Goal: Information Seeking & Learning: Learn about a topic

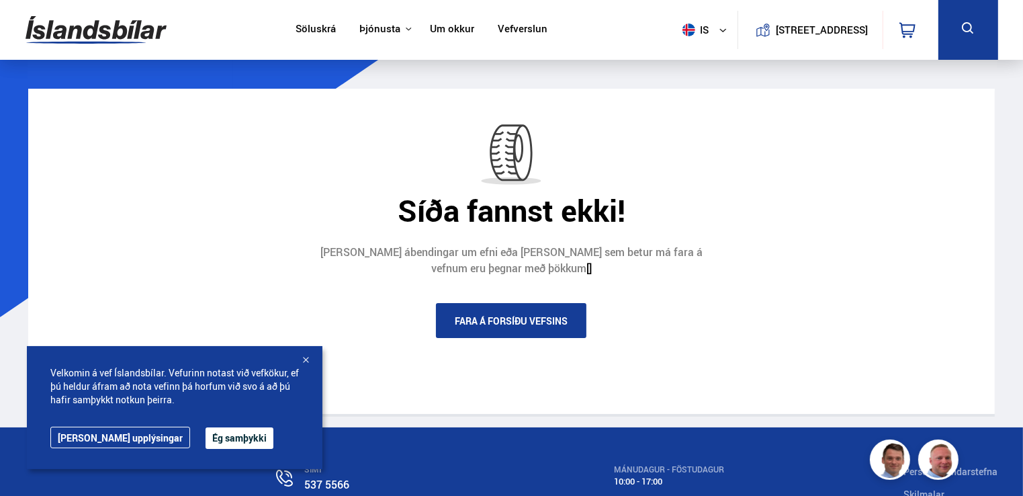
click at [304, 24] on link "Söluskrá" at bounding box center [315, 30] width 40 height 14
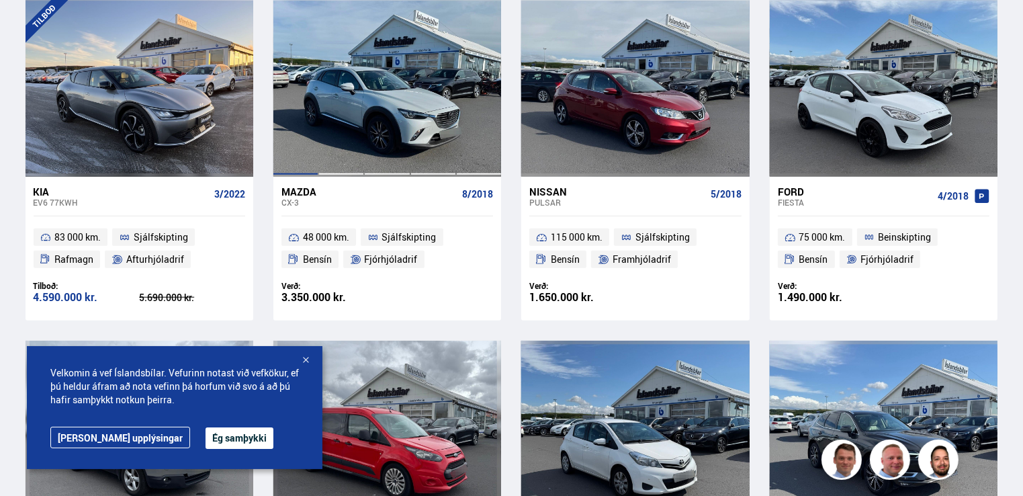
scroll to position [1343, 0]
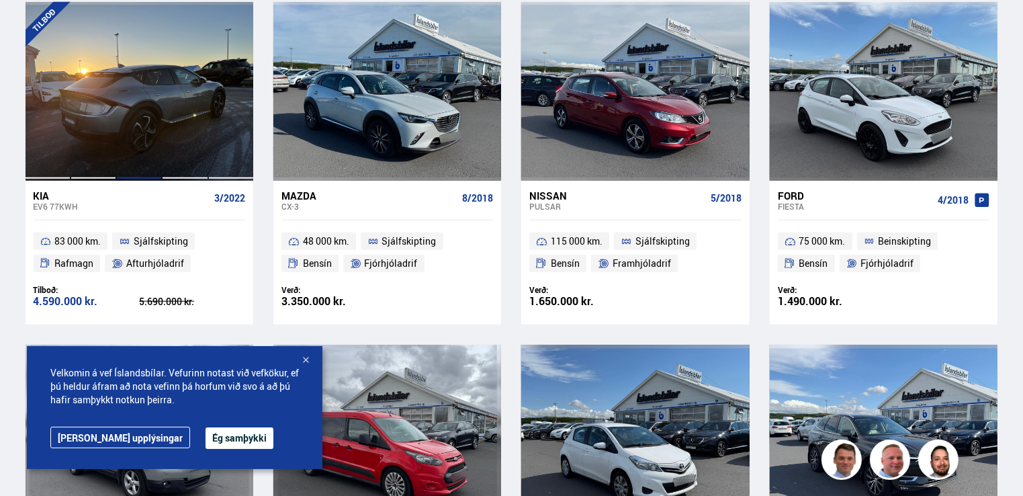
click at [148, 74] on div at bounding box center [139, 91] width 46 height 179
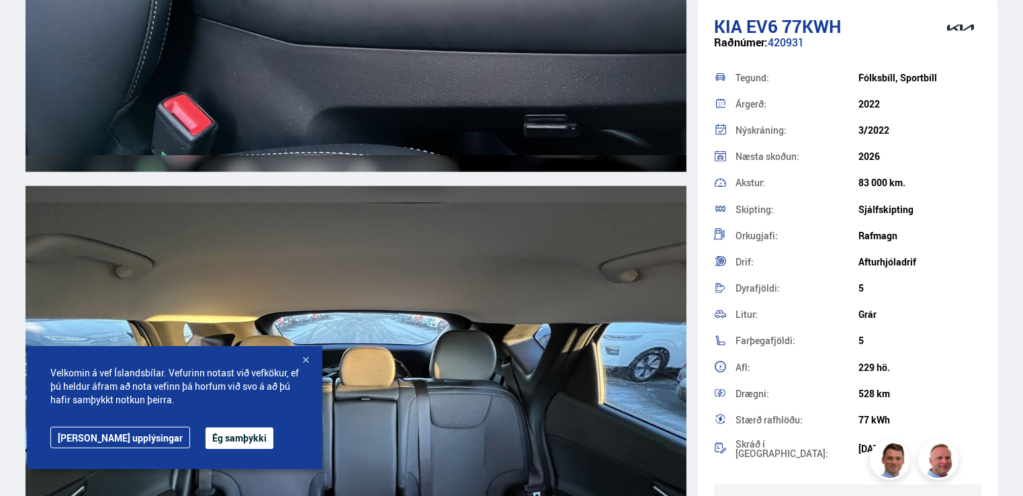
scroll to position [11887, 0]
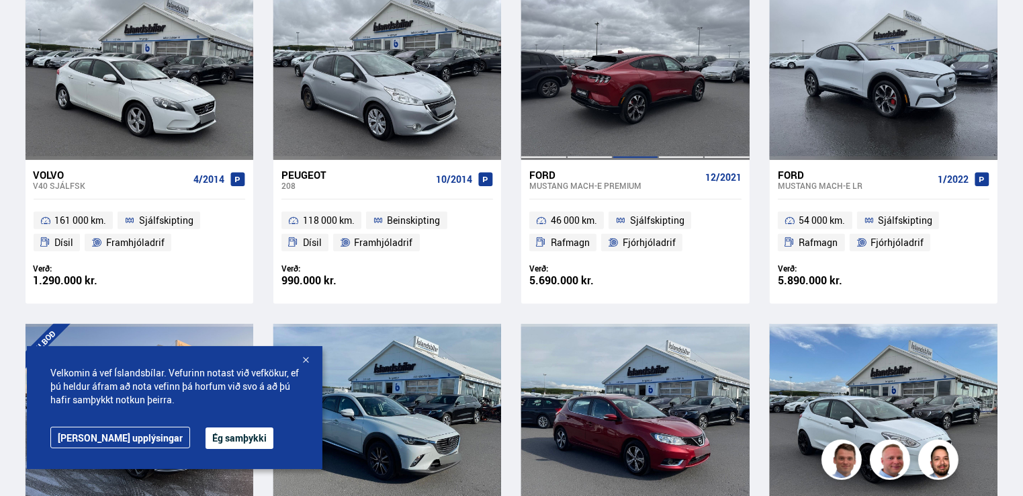
scroll to position [1017, 0]
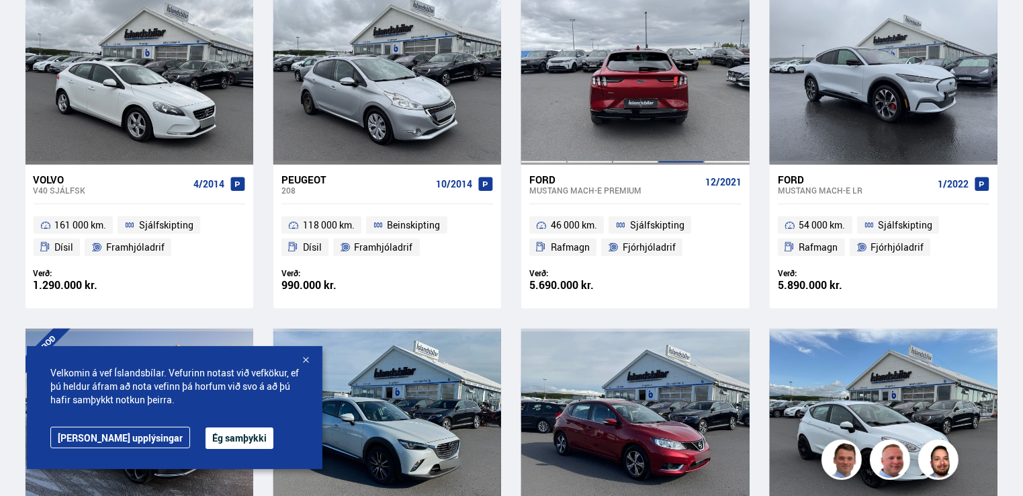
click at [662, 91] on div at bounding box center [681, 75] width 46 height 179
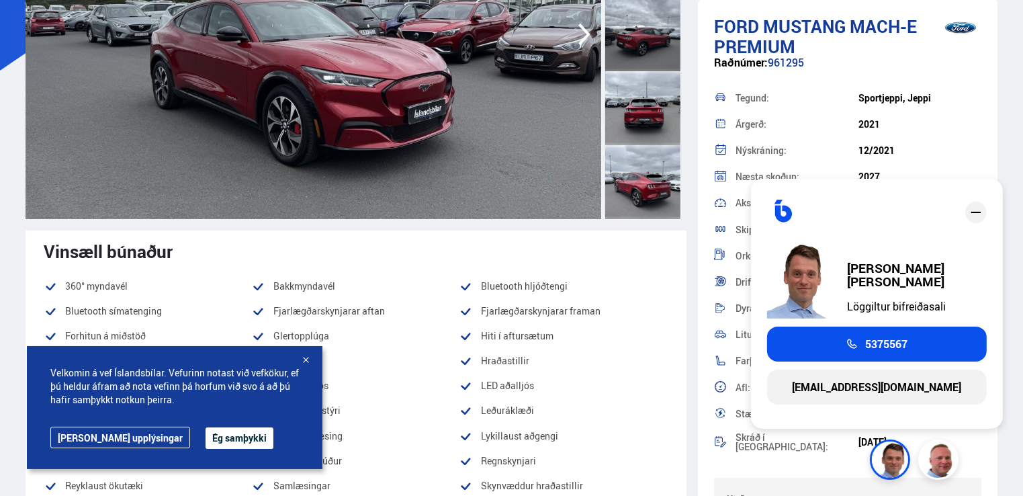
scroll to position [201, 0]
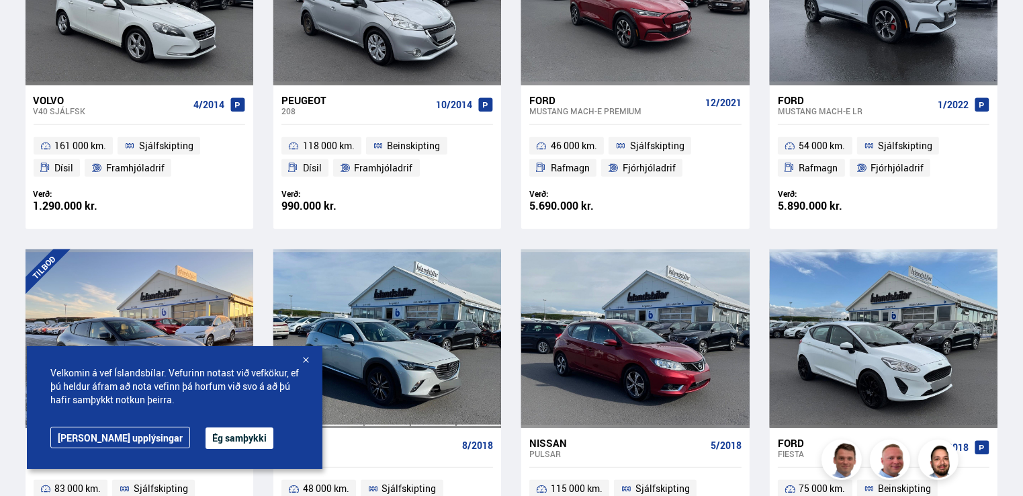
scroll to position [1026, 0]
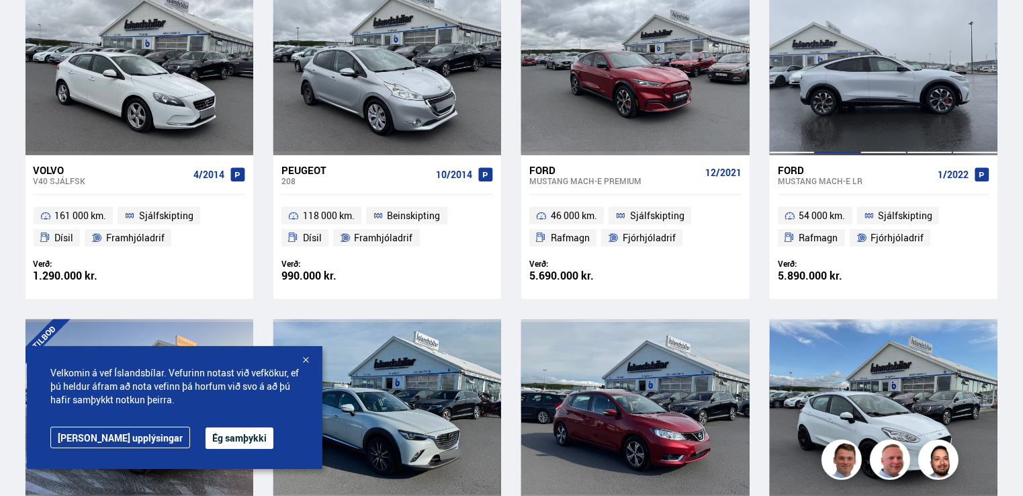
click at [856, 84] on div at bounding box center [838, 65] width 46 height 179
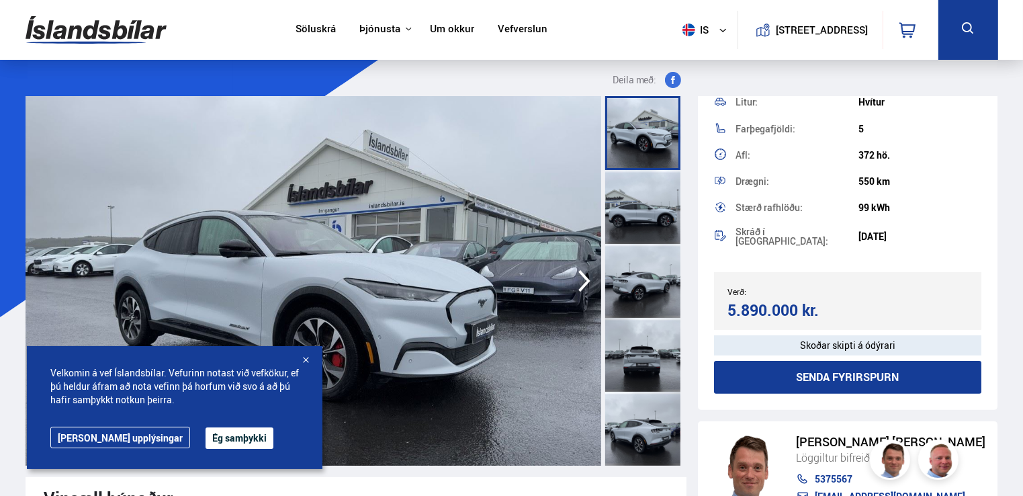
click at [631, 138] on div at bounding box center [642, 133] width 75 height 74
click at [630, 199] on div at bounding box center [642, 207] width 75 height 74
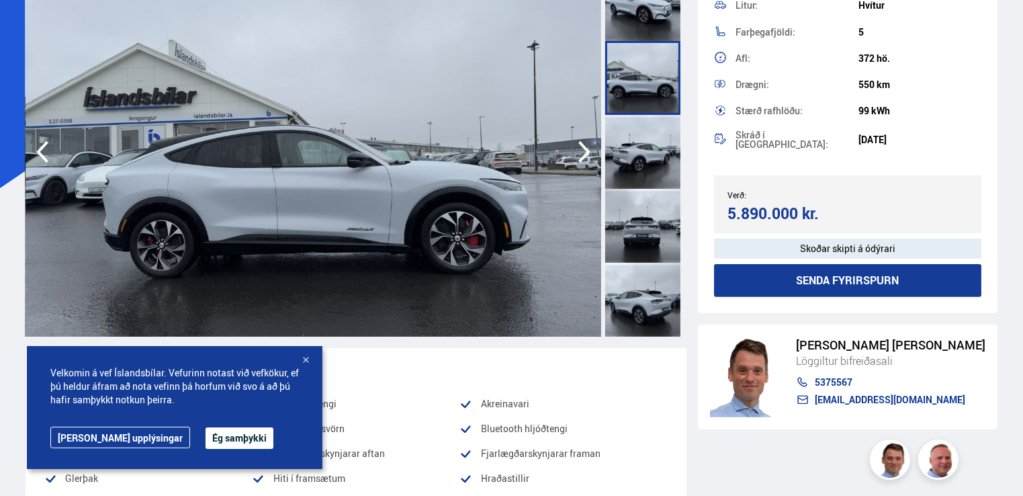
scroll to position [134, 0]
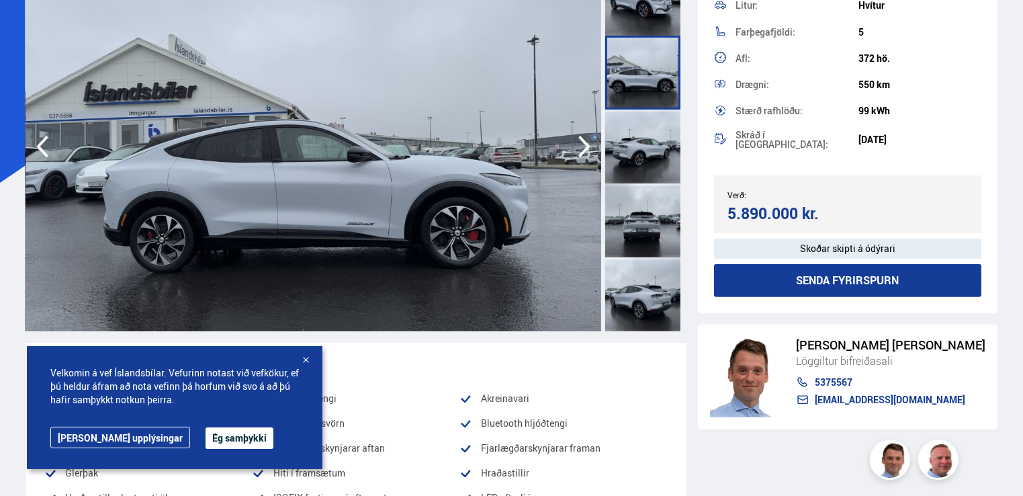
click at [657, 54] on div at bounding box center [642, 73] width 75 height 74
click at [643, 63] on div at bounding box center [642, 73] width 75 height 74
click at [643, 160] on div at bounding box center [642, 146] width 75 height 74
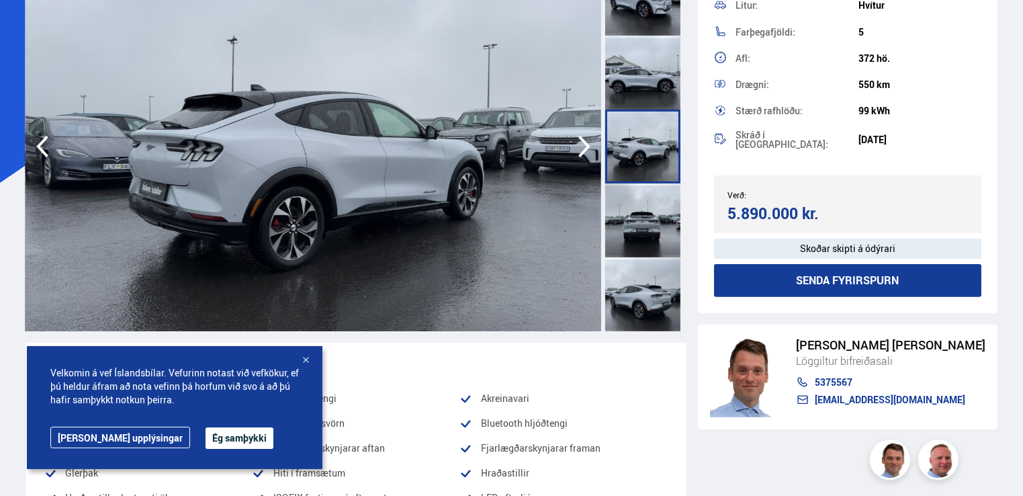
click at [646, 216] on div at bounding box center [642, 220] width 75 height 74
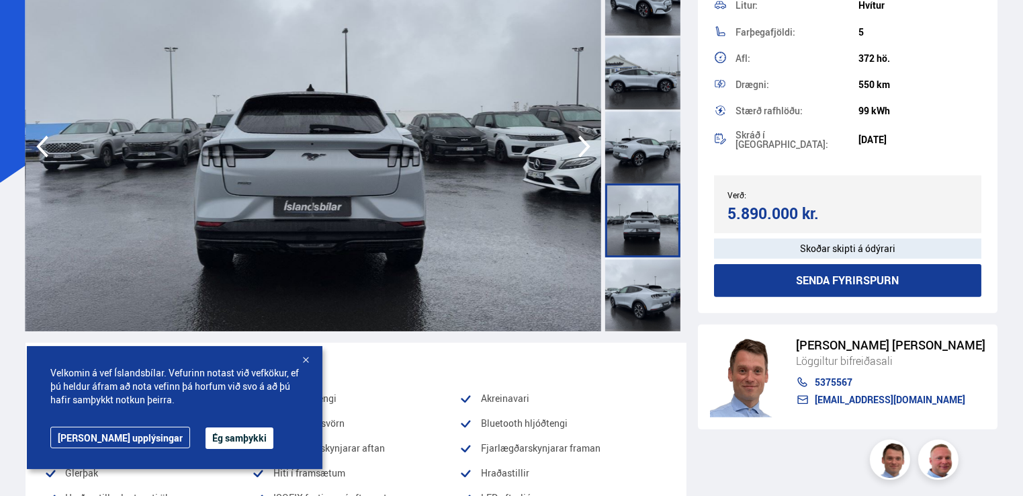
click at [645, 281] on div at bounding box center [642, 294] width 75 height 74
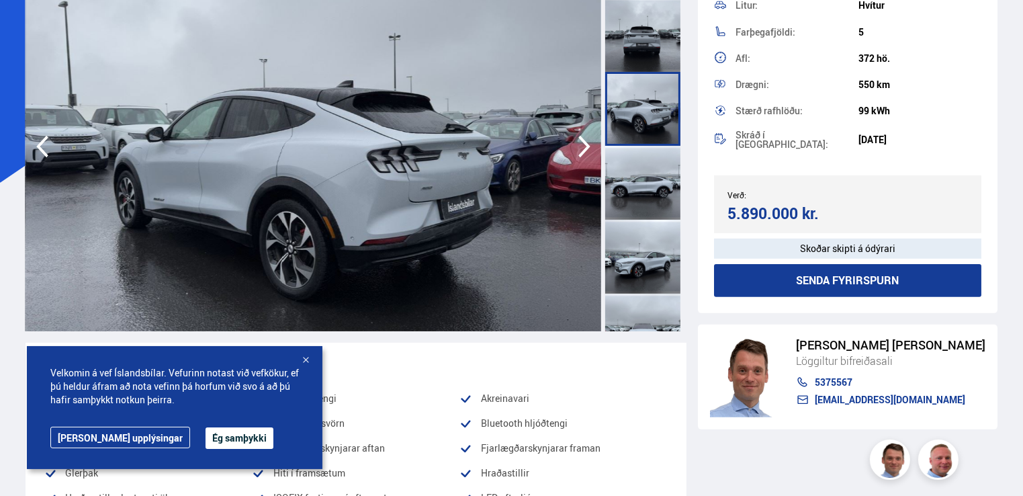
scroll to position [201, 0]
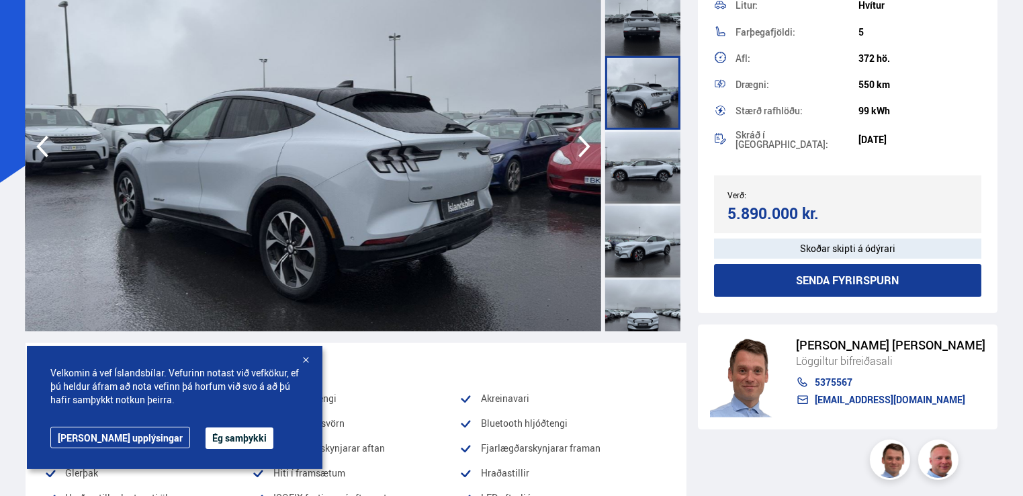
click at [658, 168] on div at bounding box center [642, 167] width 75 height 74
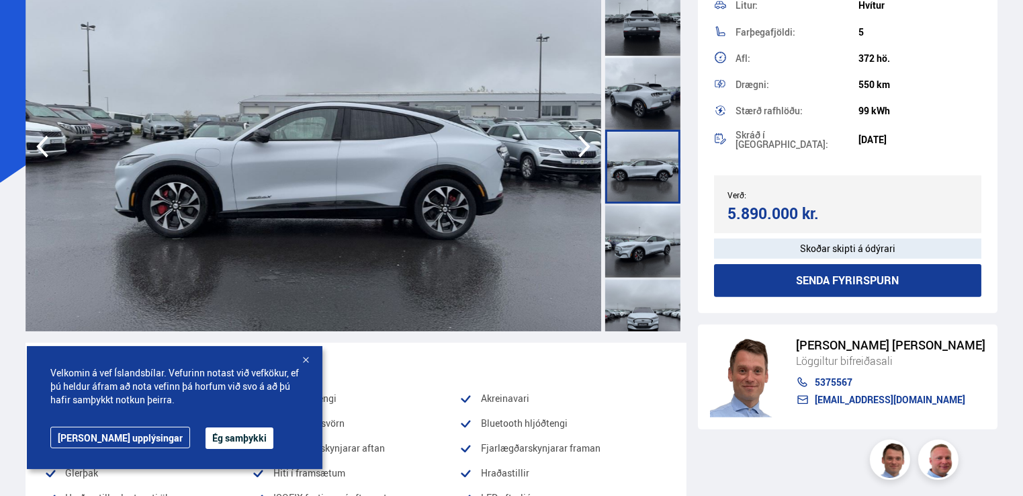
click at [639, 230] on div at bounding box center [642, 240] width 75 height 74
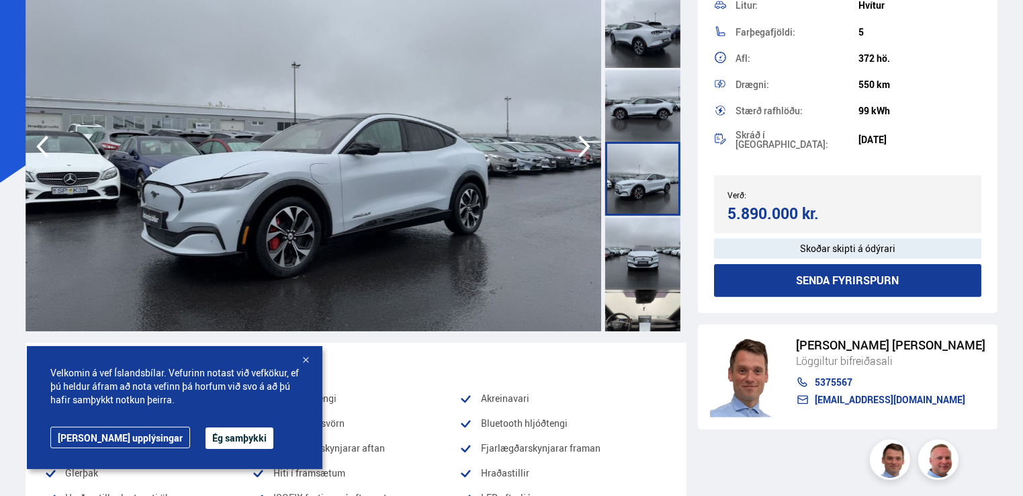
scroll to position [269, 0]
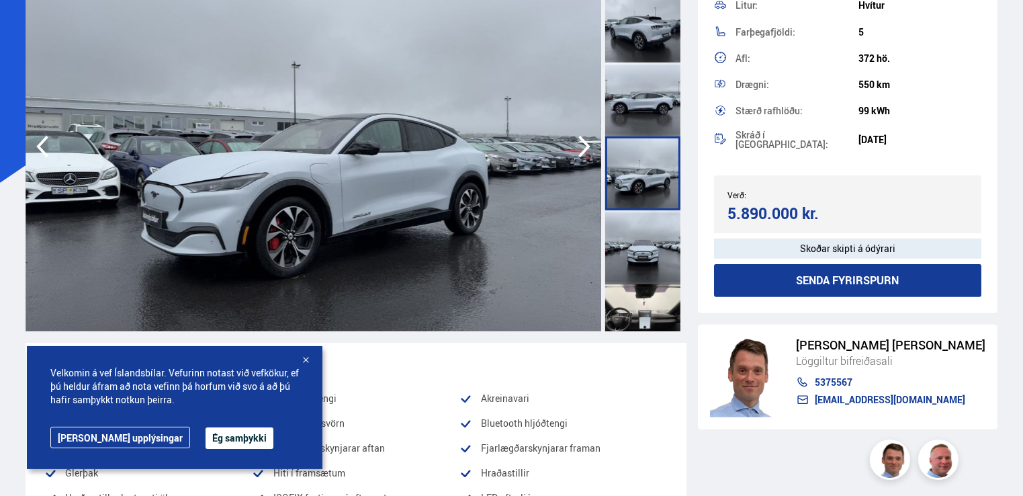
click at [639, 230] on div at bounding box center [642, 247] width 75 height 74
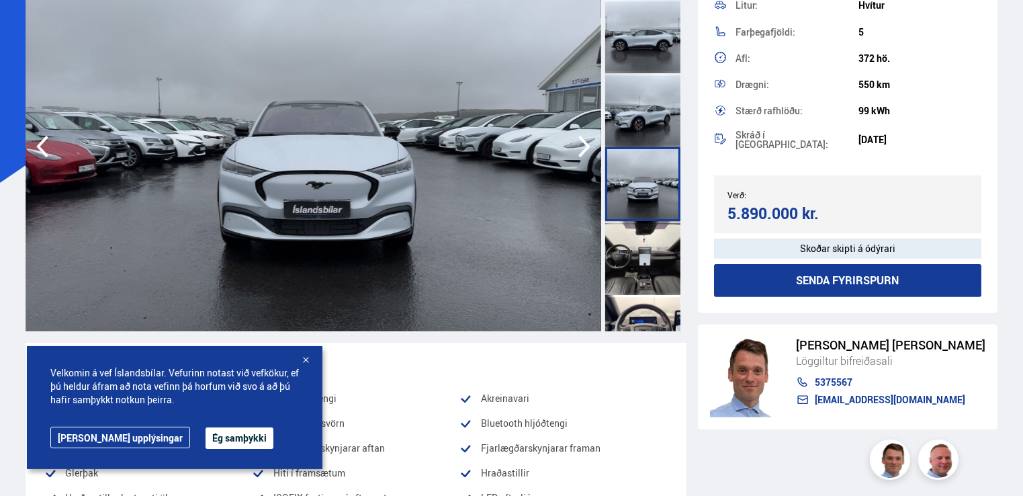
scroll to position [336, 0]
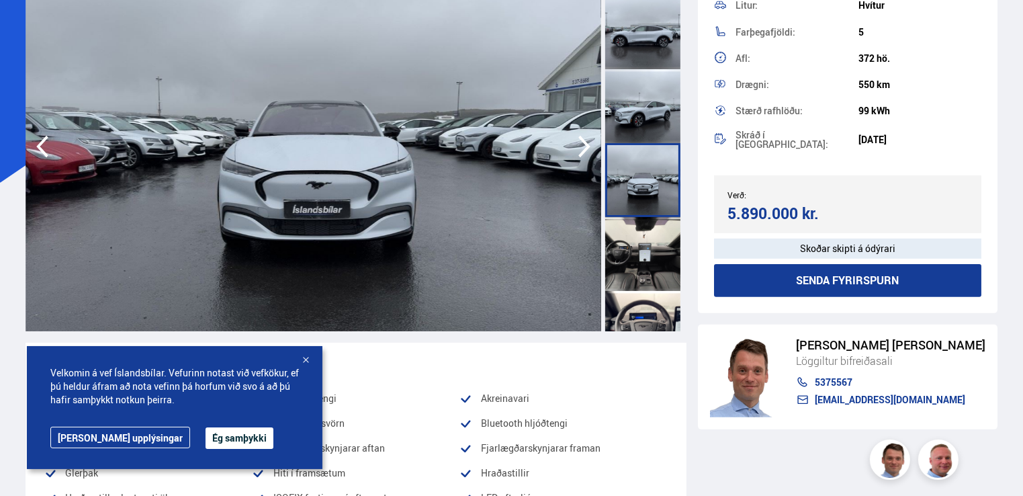
click at [639, 243] on div at bounding box center [642, 254] width 75 height 74
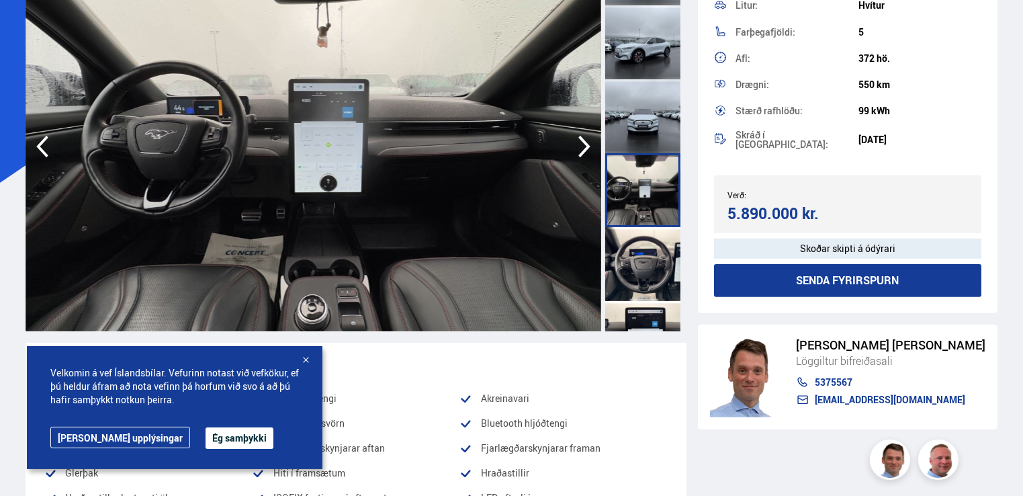
scroll to position [403, 0]
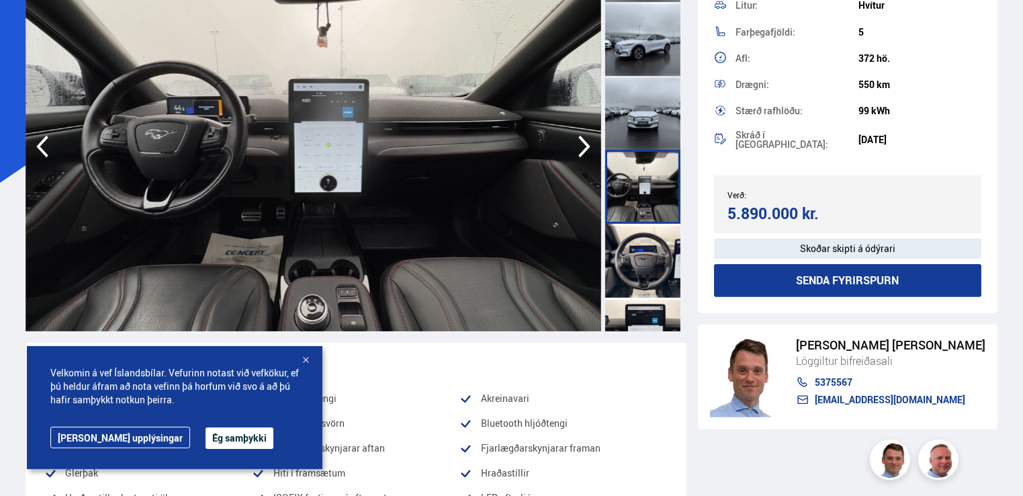
click at [639, 243] on div at bounding box center [642, 261] width 75 height 74
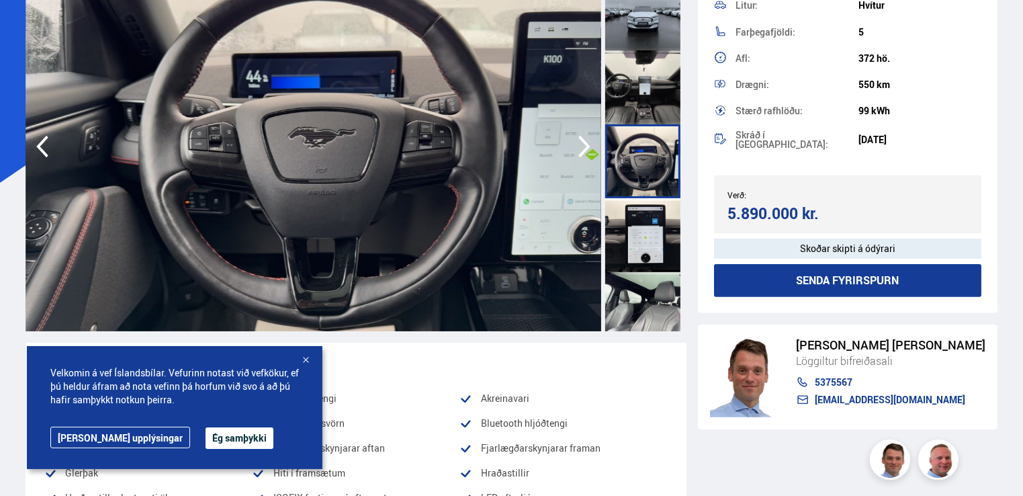
scroll to position [537, 0]
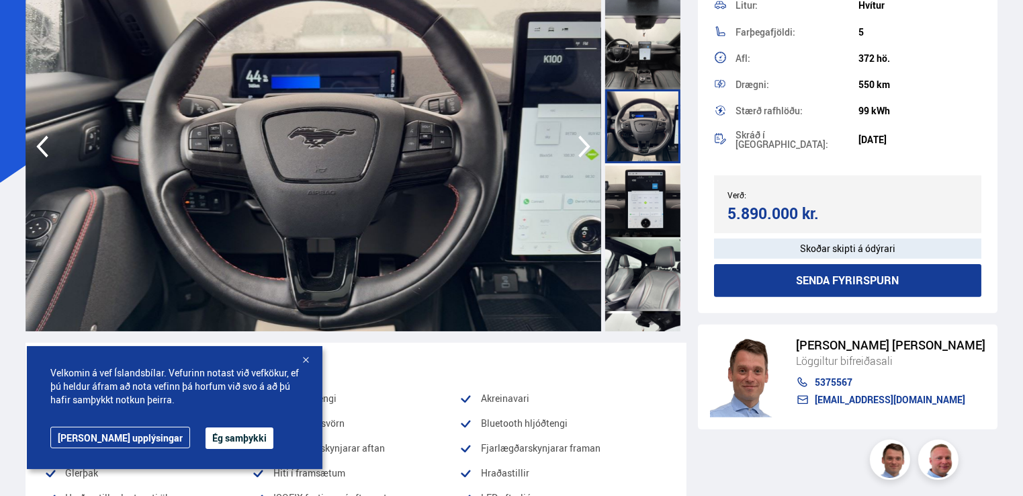
click at [646, 198] on div at bounding box center [642, 200] width 75 height 74
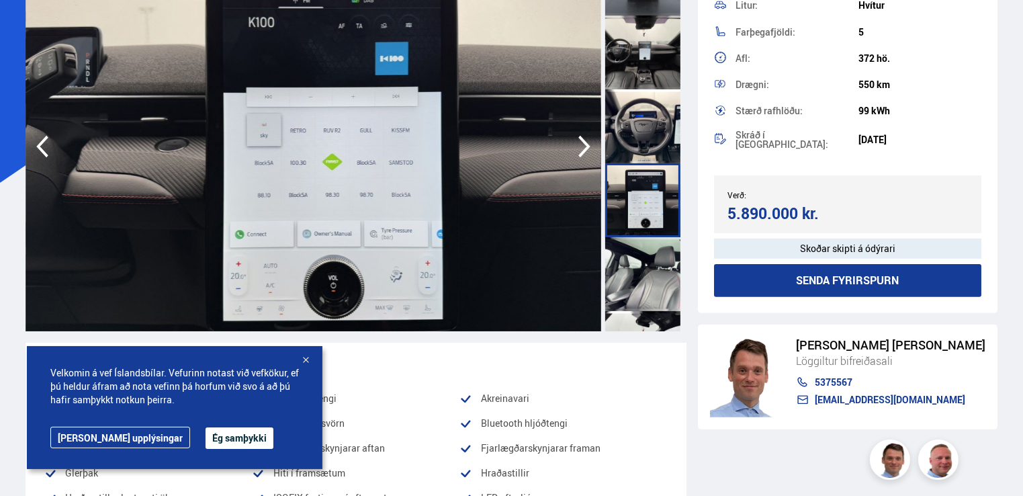
click at [643, 262] on div at bounding box center [642, 274] width 75 height 74
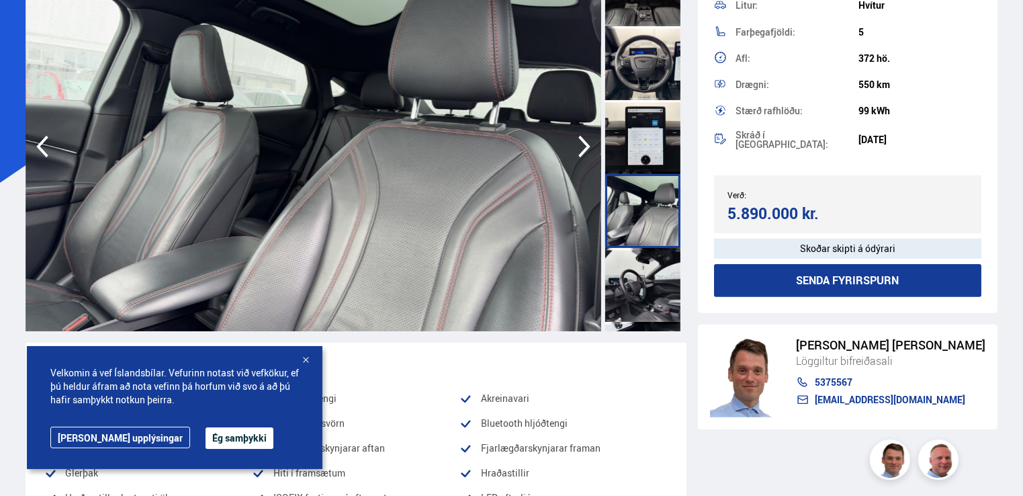
scroll to position [604, 0]
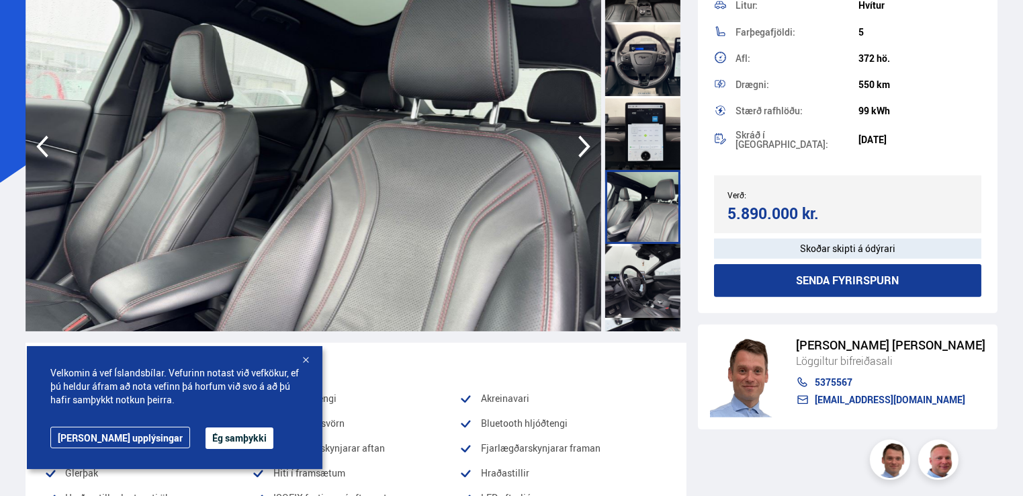
click at [643, 262] on div at bounding box center [642, 281] width 75 height 74
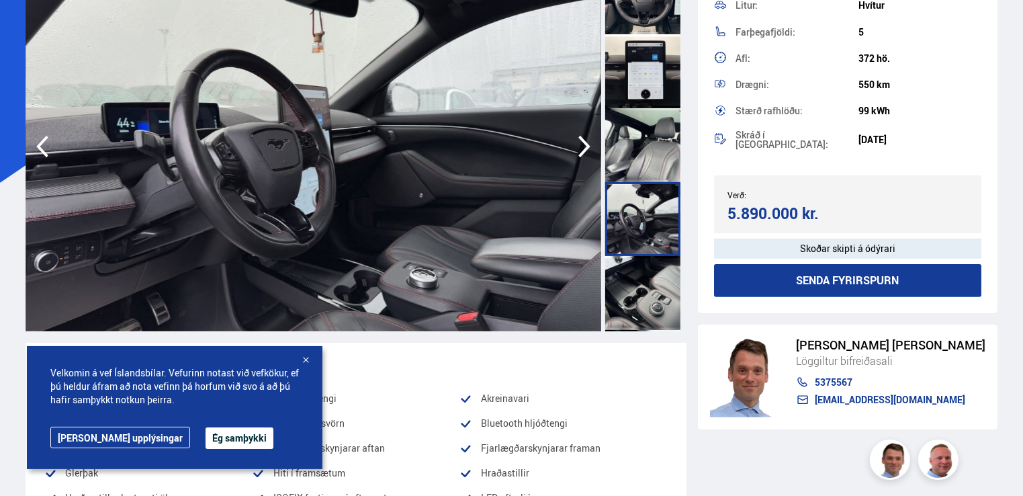
scroll to position [672, 0]
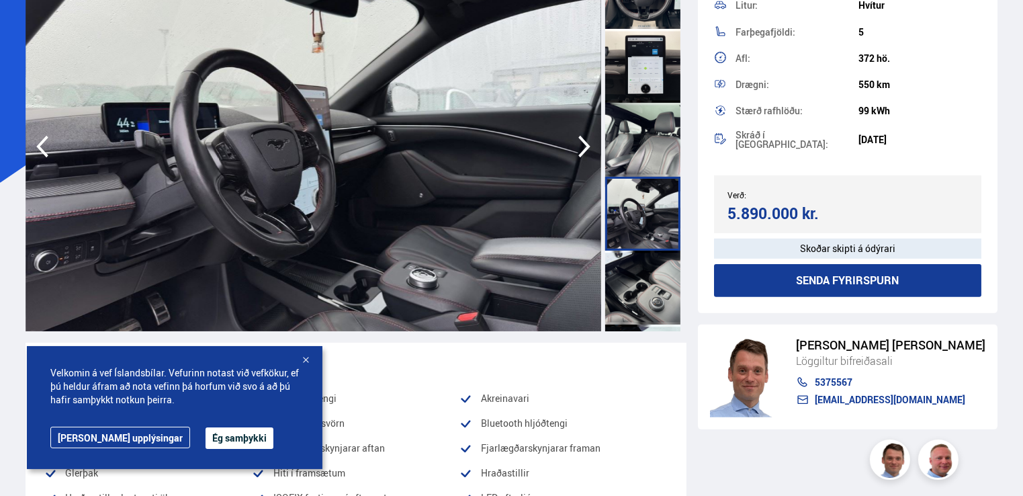
click at [643, 262] on div at bounding box center [642, 287] width 75 height 74
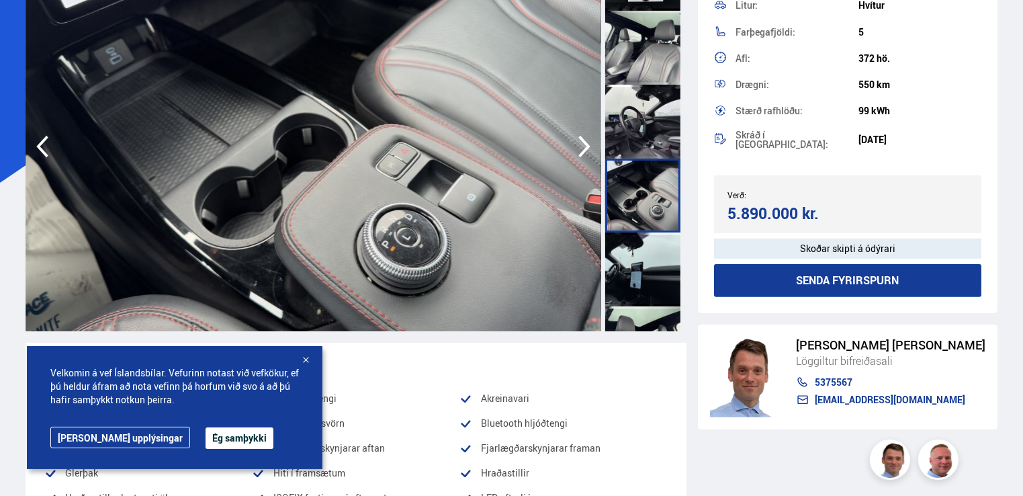
scroll to position [806, 0]
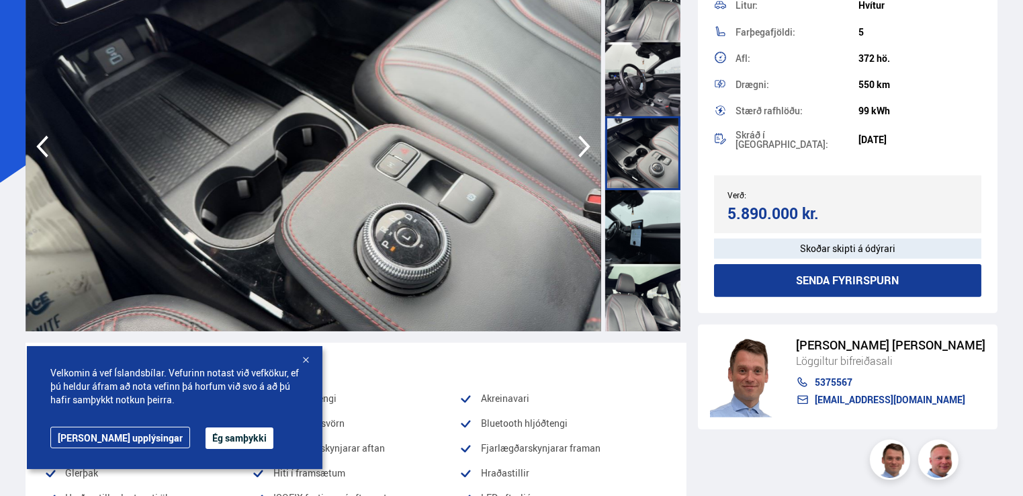
click at [642, 234] on div at bounding box center [642, 227] width 75 height 74
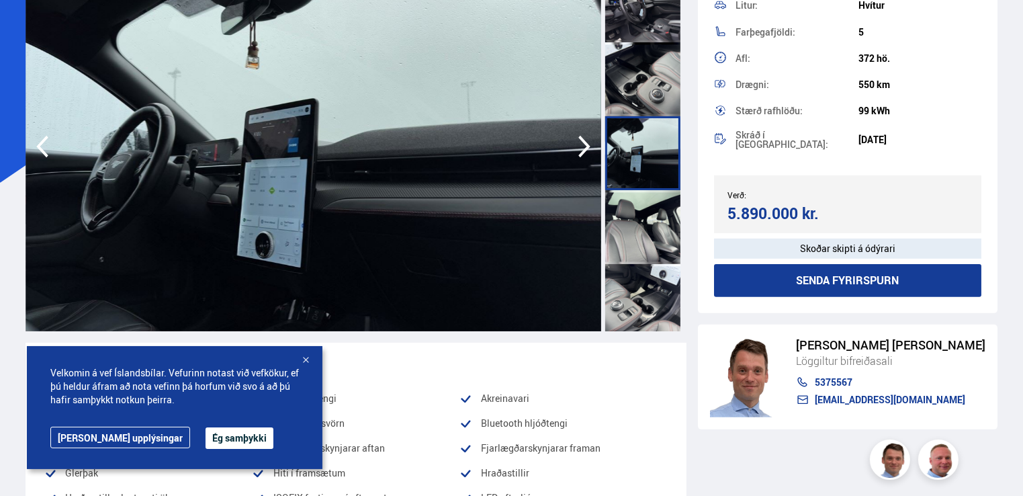
scroll to position [940, 0]
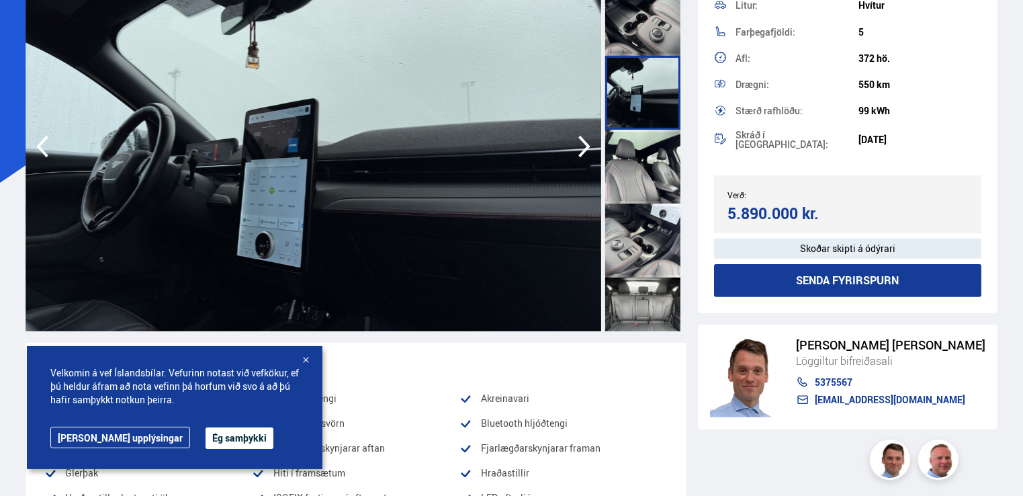
click at [652, 178] on div at bounding box center [642, 167] width 75 height 74
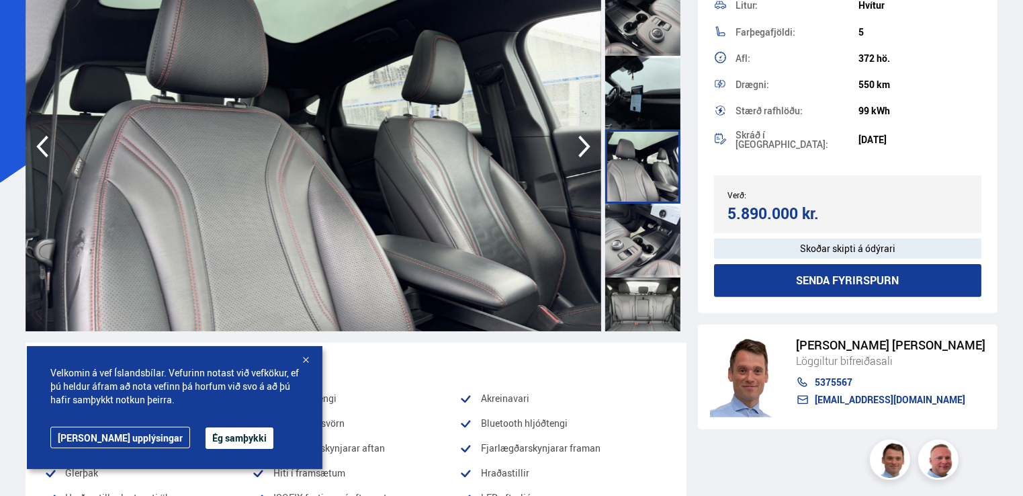
click at [652, 236] on div at bounding box center [642, 240] width 75 height 74
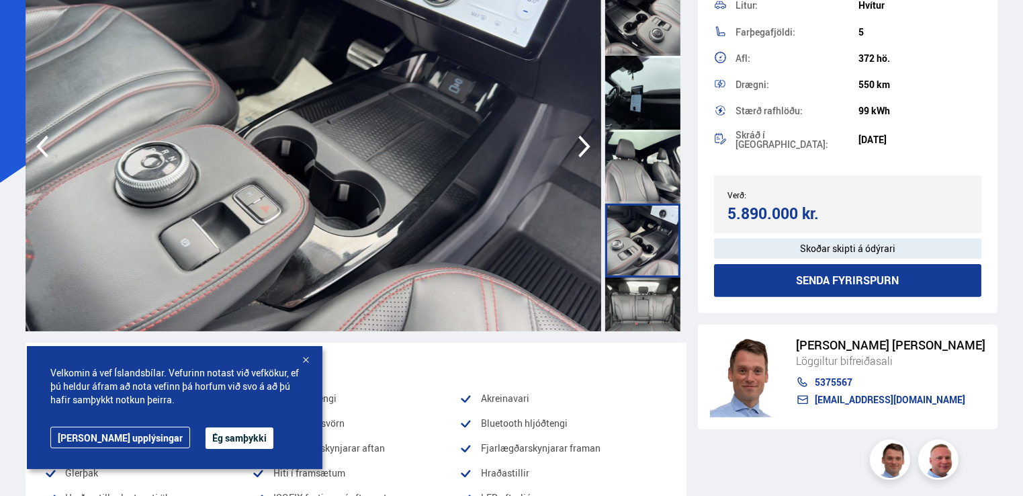
click at [651, 305] on div at bounding box center [642, 314] width 75 height 74
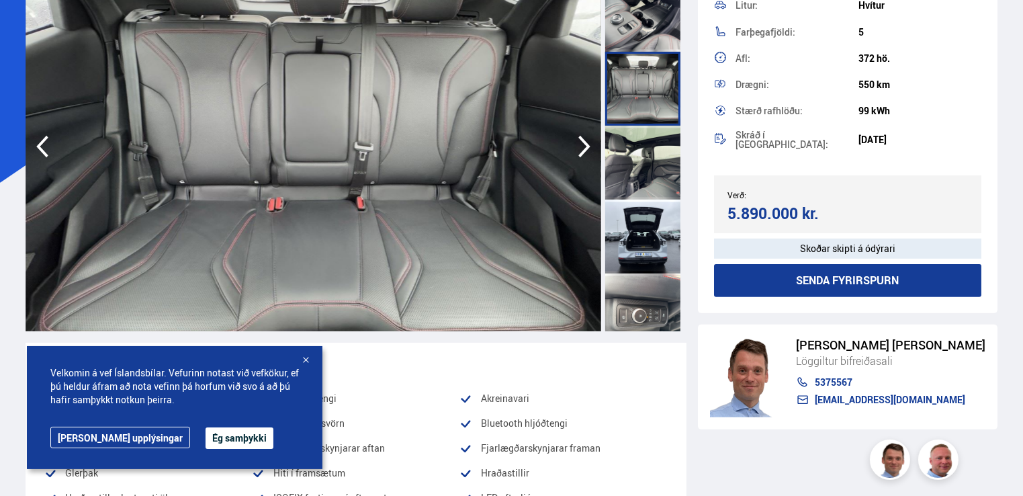
scroll to position [1209, 0]
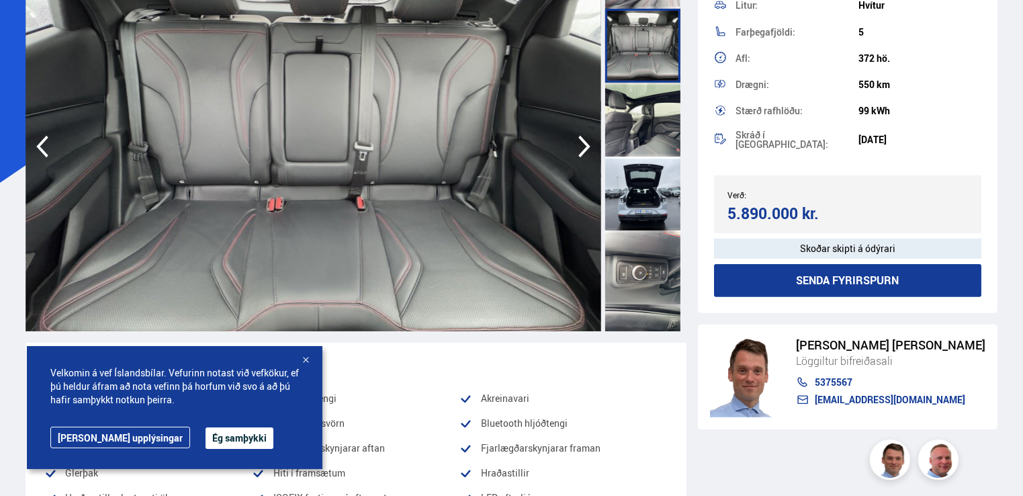
click at [661, 105] on div at bounding box center [642, 120] width 75 height 74
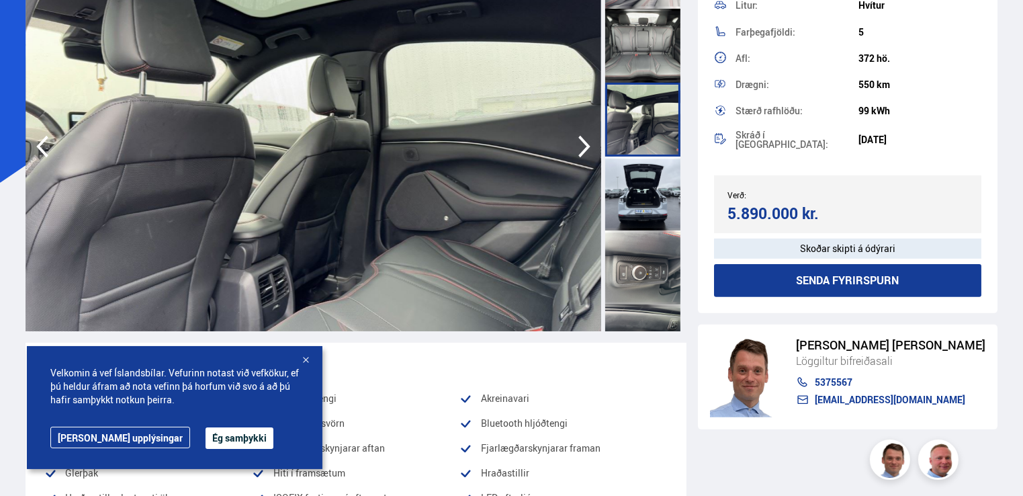
click at [651, 174] on div at bounding box center [642, 193] width 75 height 74
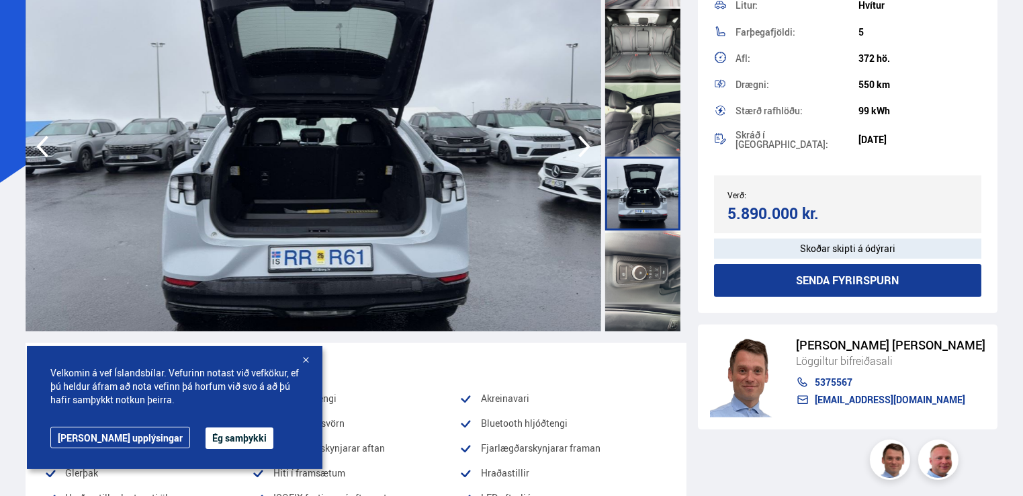
click at [639, 267] on div at bounding box center [642, 267] width 75 height 74
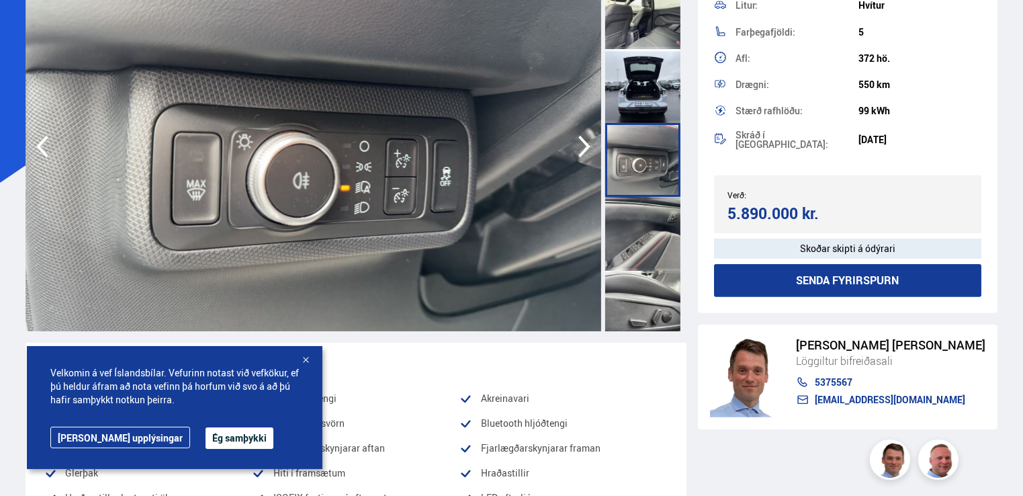
scroll to position [1343, 0]
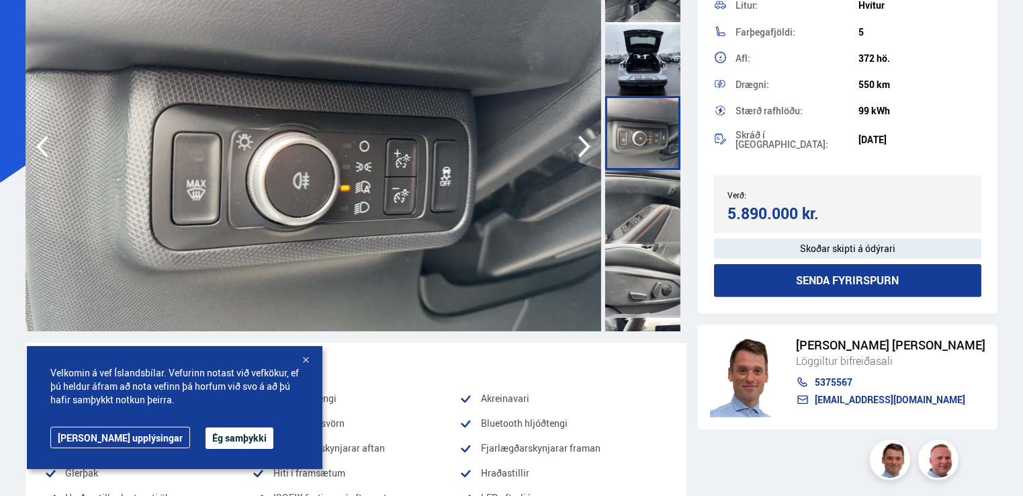
click at [664, 231] on div at bounding box center [642, 207] width 75 height 74
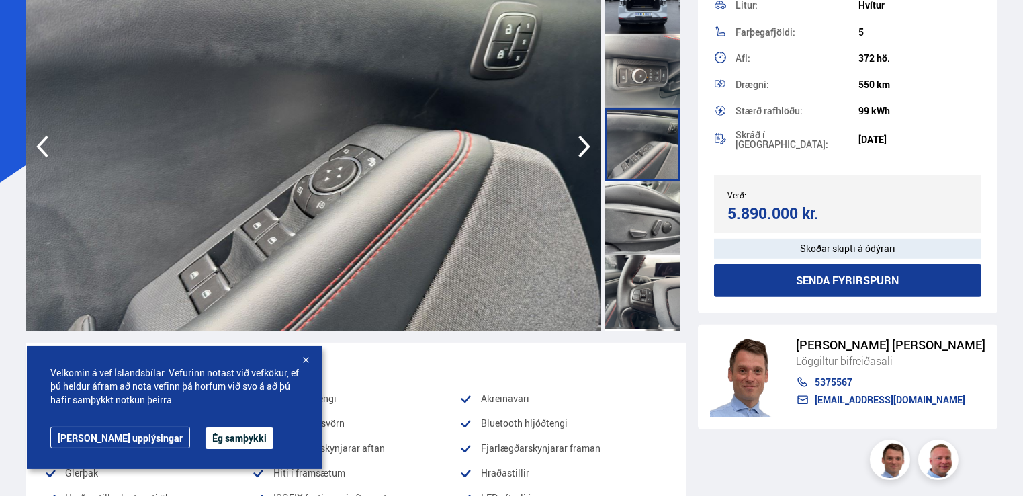
scroll to position [1410, 0]
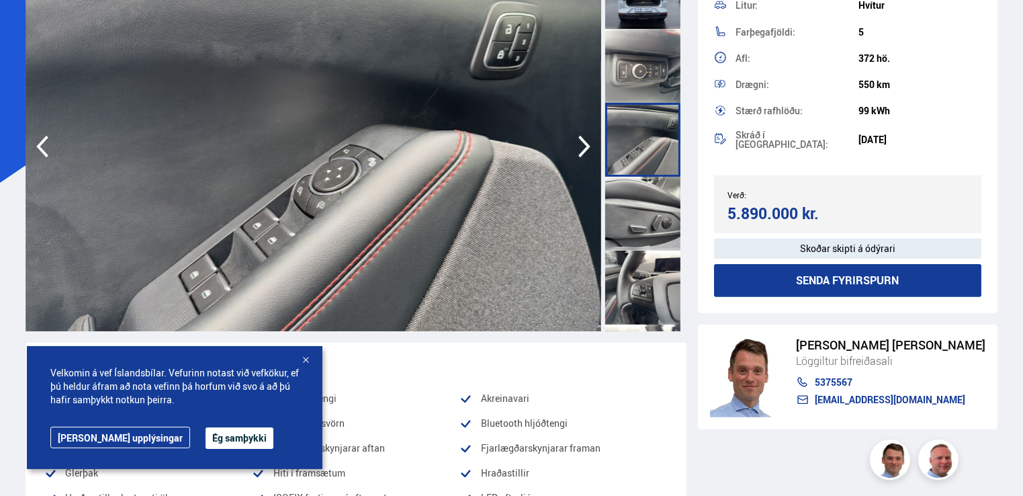
click at [664, 231] on div at bounding box center [642, 214] width 75 height 74
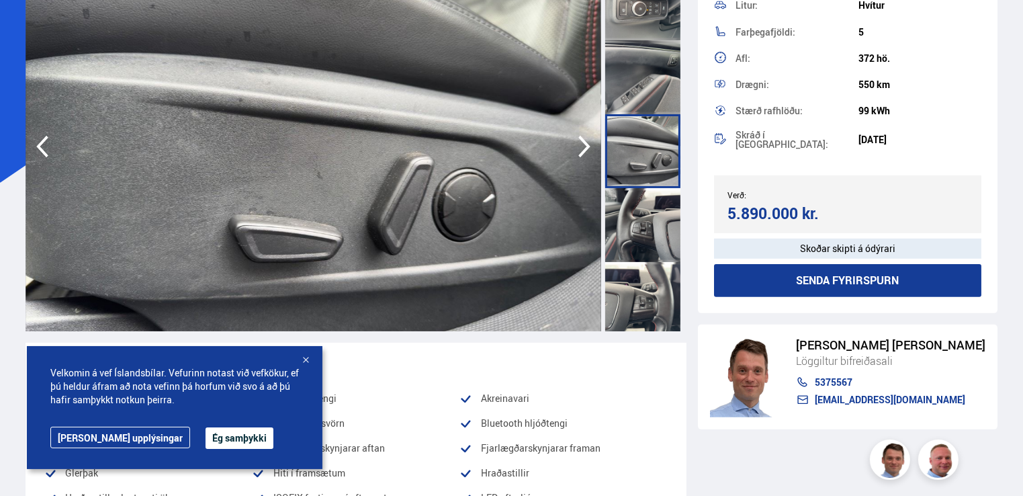
scroll to position [1477, 0]
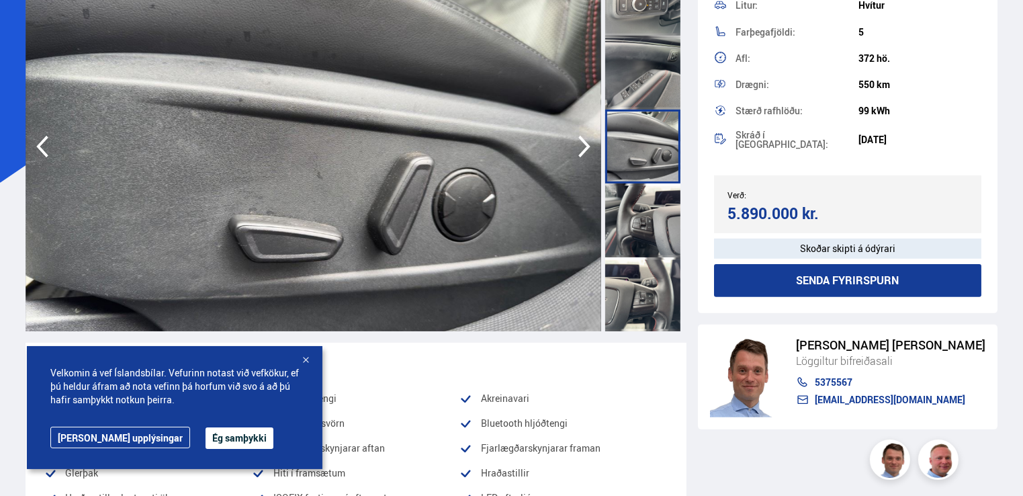
click at [664, 231] on div at bounding box center [642, 220] width 75 height 74
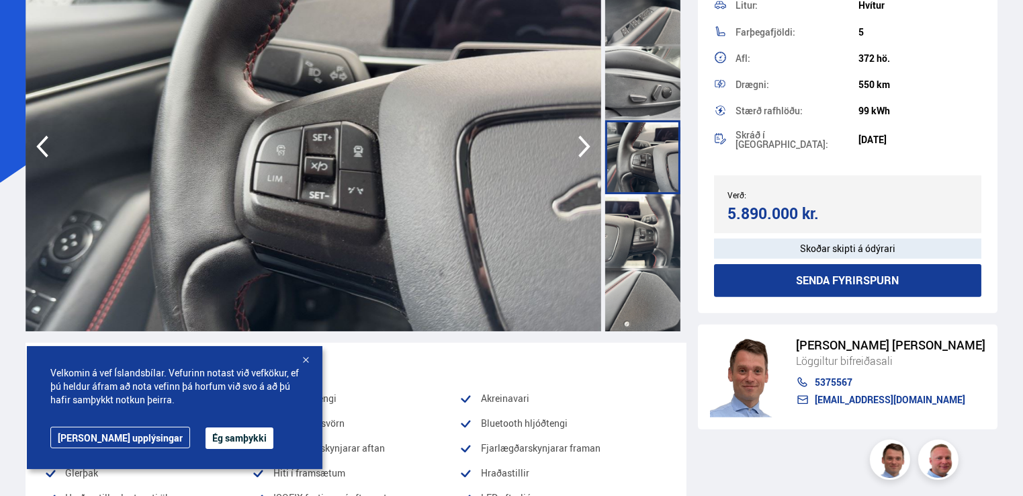
scroll to position [1545, 0]
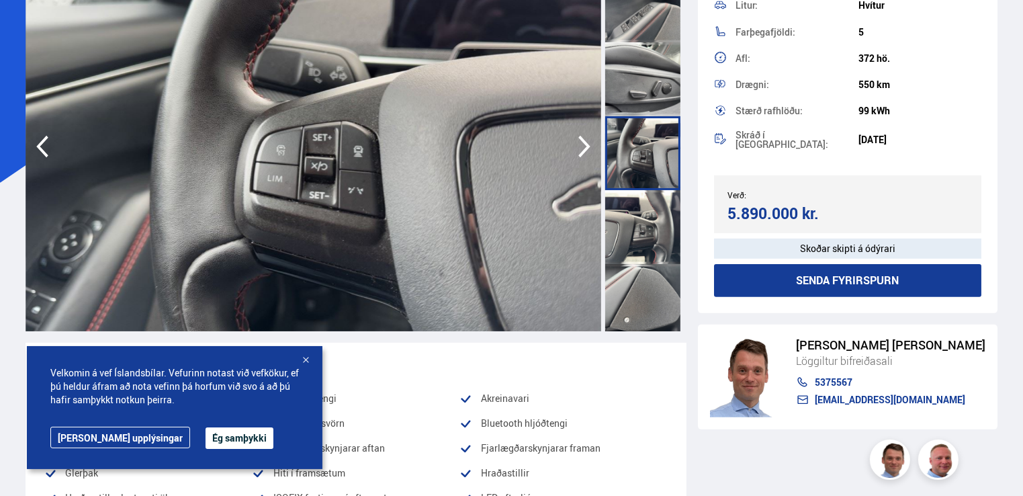
click at [664, 231] on div at bounding box center [642, 227] width 75 height 74
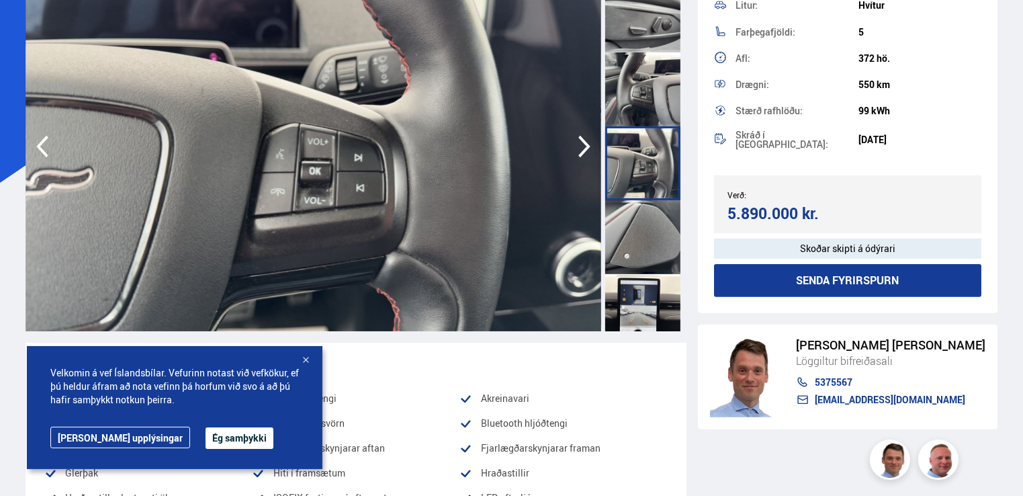
scroll to position [1612, 0]
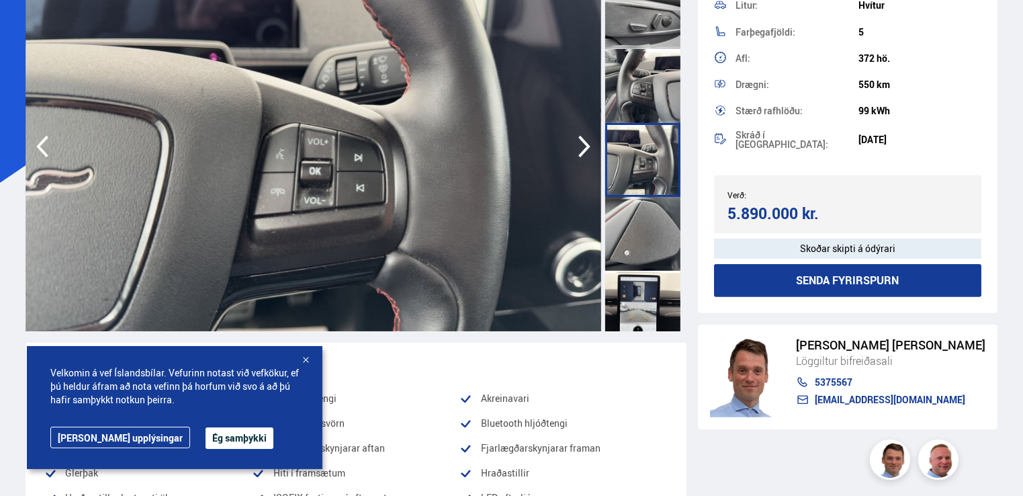
click at [664, 231] on div at bounding box center [642, 234] width 75 height 74
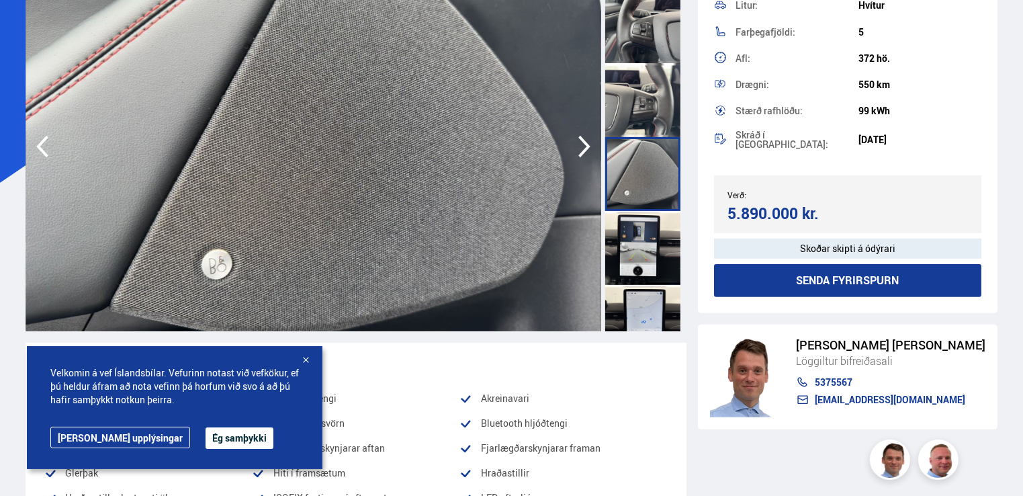
scroll to position [1679, 0]
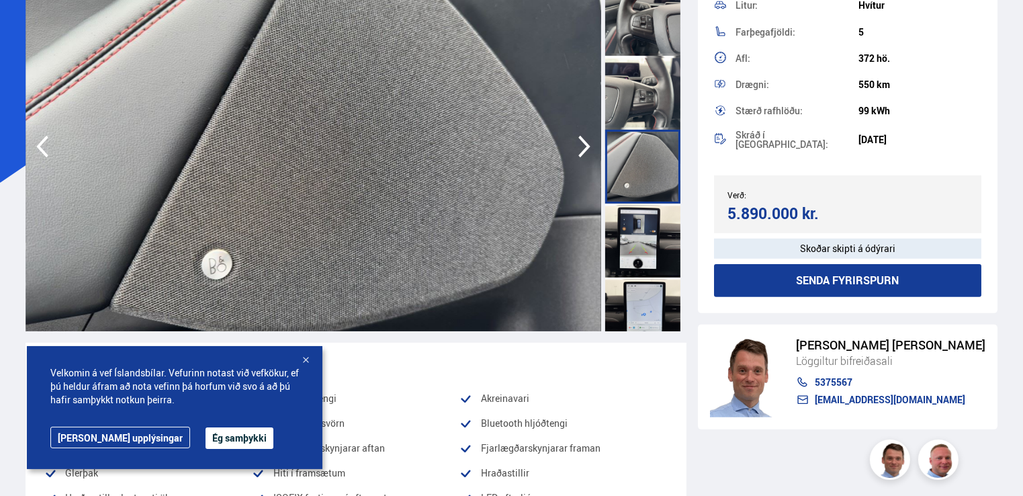
click at [664, 231] on div at bounding box center [642, 240] width 75 height 74
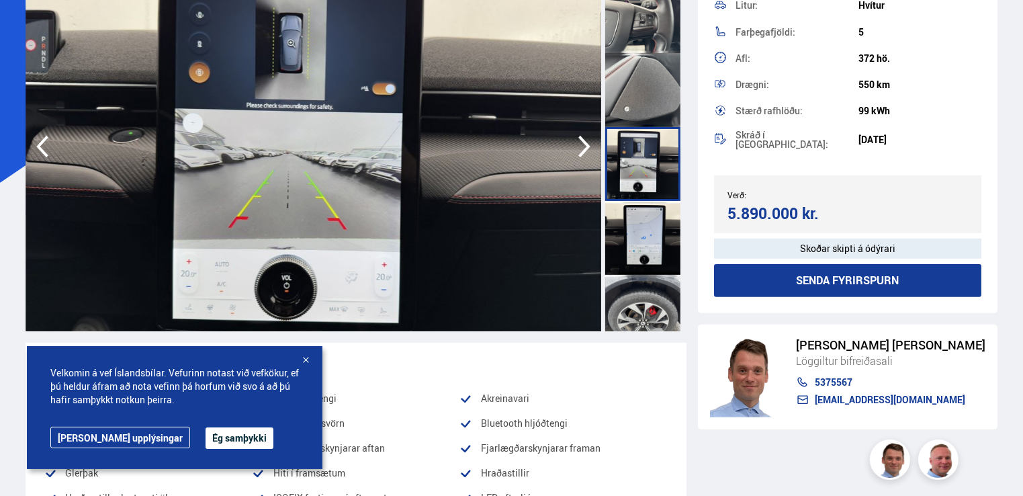
scroll to position [1773, 0]
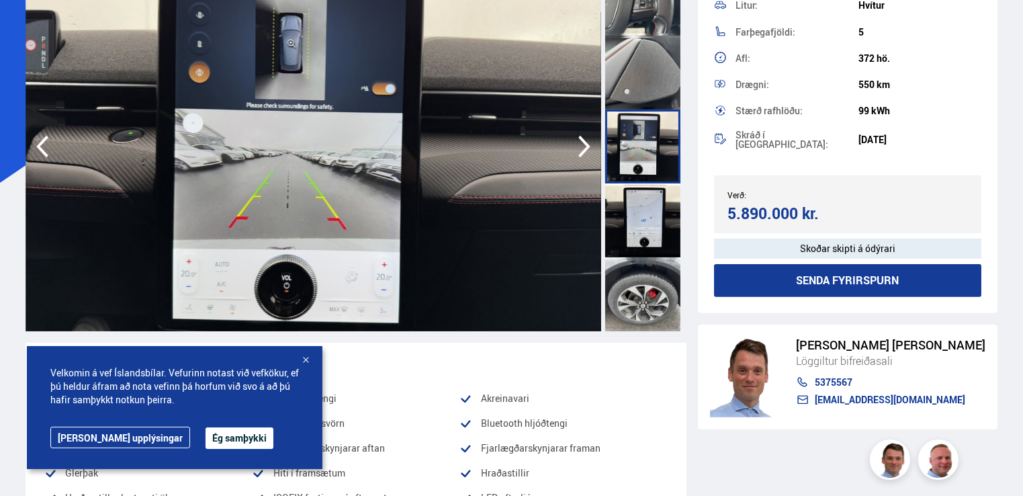
click at [664, 231] on div at bounding box center [642, 220] width 75 height 74
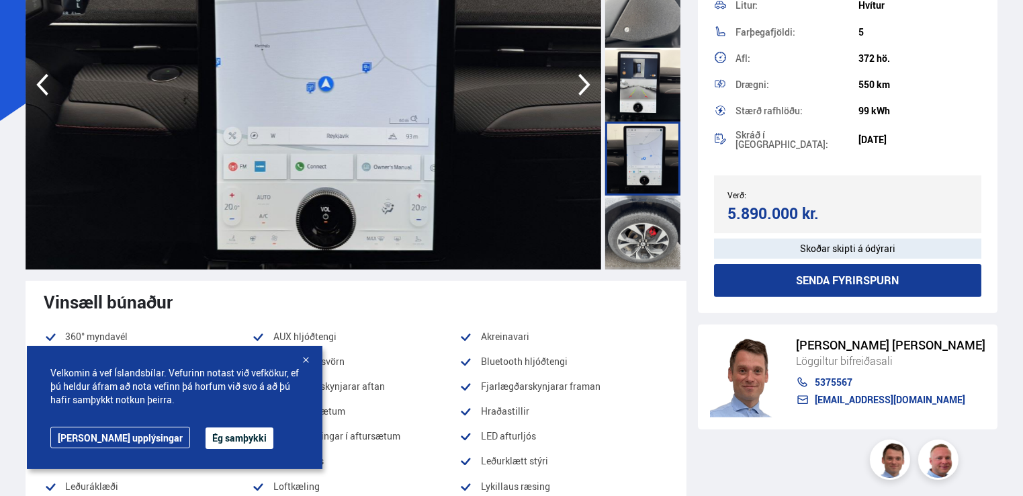
scroll to position [201, 0]
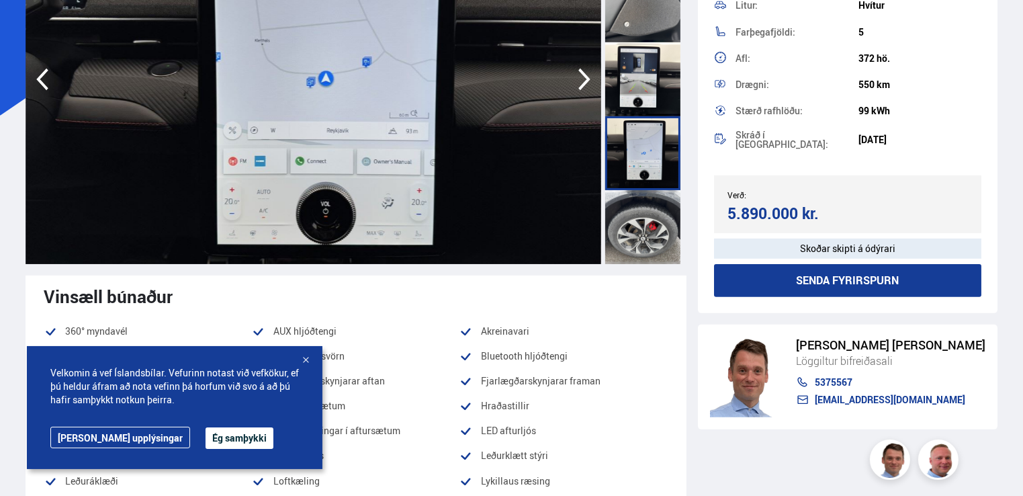
click at [651, 230] on div at bounding box center [642, 227] width 75 height 74
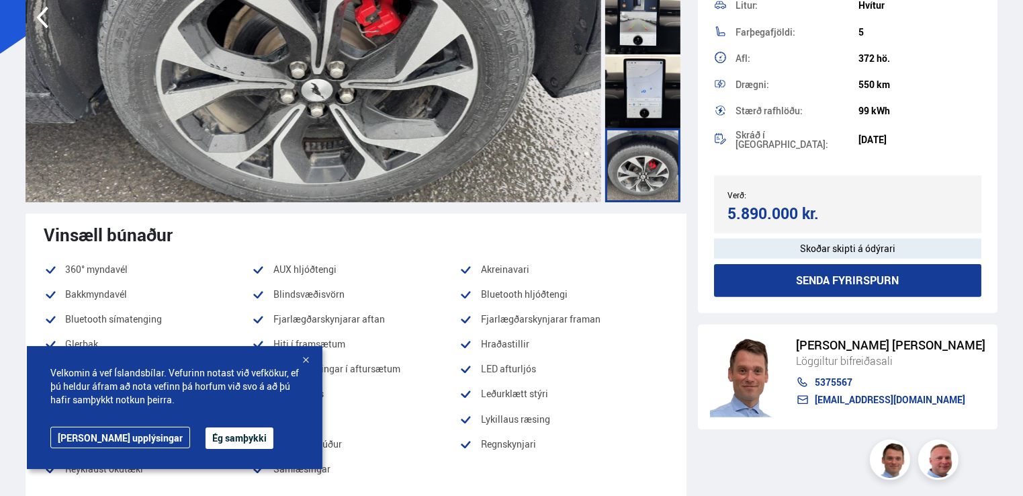
scroll to position [269, 0]
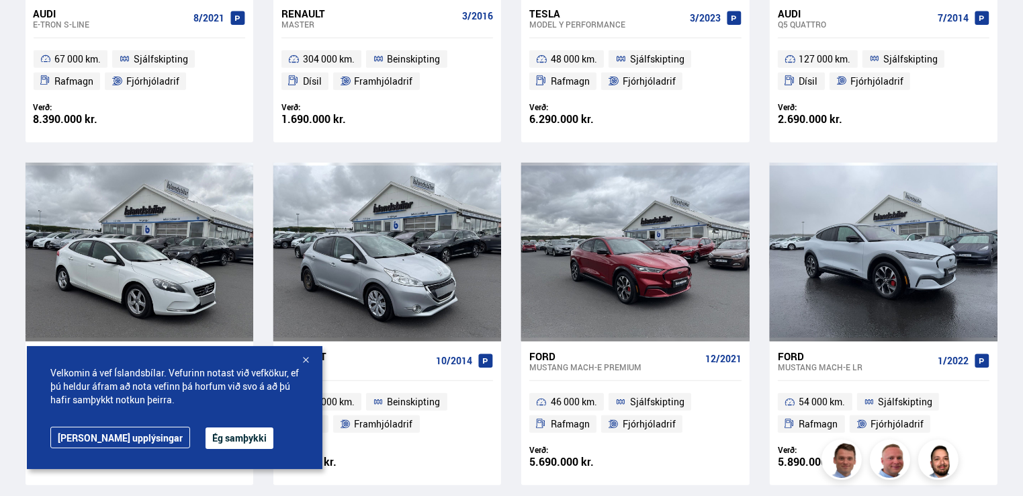
scroll to position [835, 0]
